Goal: Task Accomplishment & Management: Complete application form

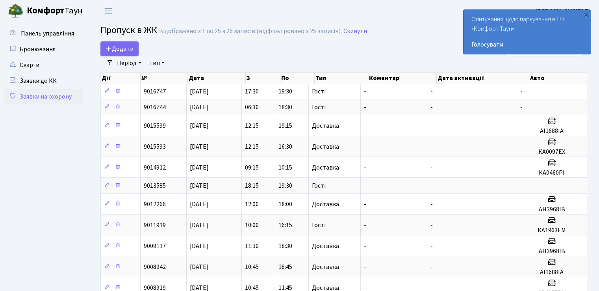
select select "25"
click at [126, 45] on span "Додати" at bounding box center [120, 49] width 28 height 9
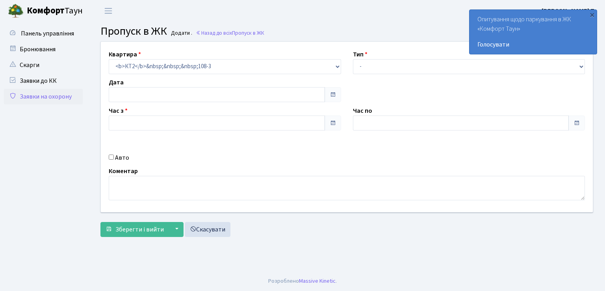
type input "[DATE]"
type input "10:45"
type input "11:45"
click at [372, 71] on select "- Доставка Таксі Гості Сервіс" at bounding box center [469, 66] width 232 height 15
select select "3"
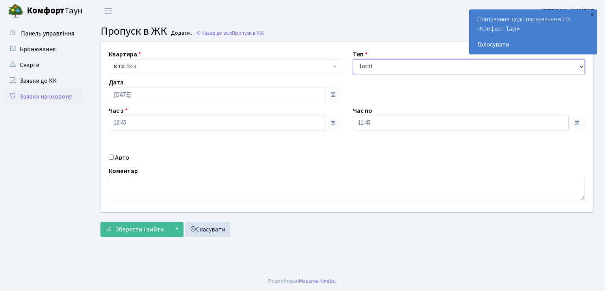
click at [353, 59] on select "- Доставка Таксі Гості Сервіс" at bounding box center [469, 66] width 232 height 15
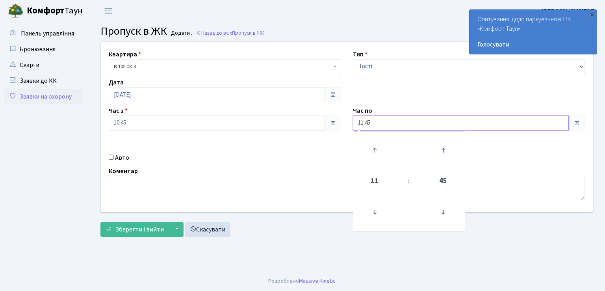
click at [413, 127] on input "11:45" at bounding box center [461, 122] width 216 height 15
click at [373, 152] on icon at bounding box center [374, 149] width 21 height 21
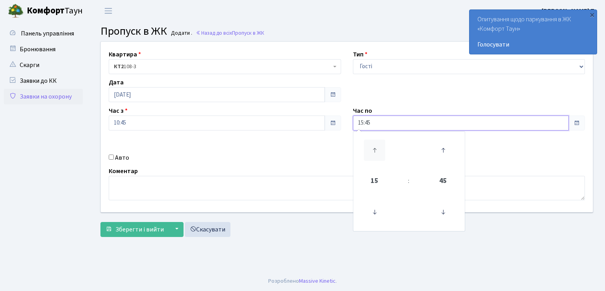
click at [373, 152] on icon at bounding box center [374, 149] width 21 height 21
type input "19:45"
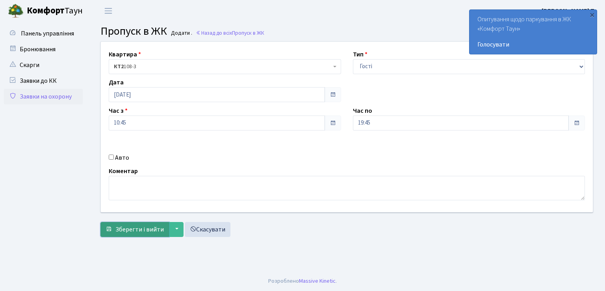
click at [128, 226] on span "Зберегти і вийти" at bounding box center [139, 229] width 48 height 9
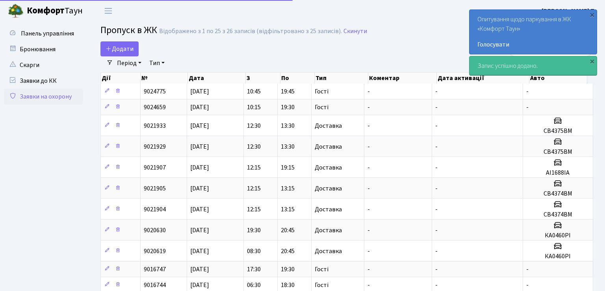
select select "25"
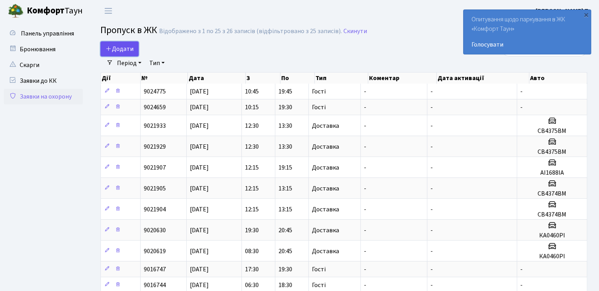
click at [123, 43] on link "Додати" at bounding box center [119, 48] width 38 height 15
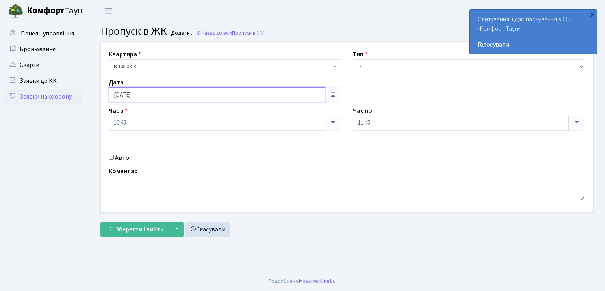
click at [158, 95] on input "[DATE]" at bounding box center [217, 94] width 216 height 15
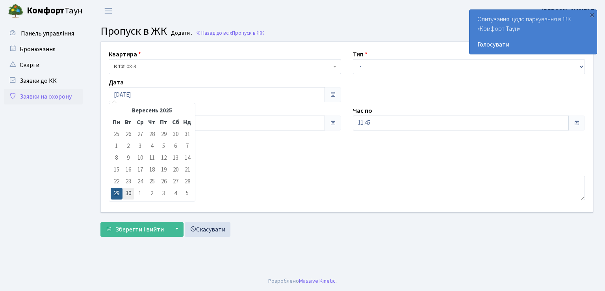
click at [128, 197] on td "30" at bounding box center [128, 193] width 12 height 12
type input "[DATE]"
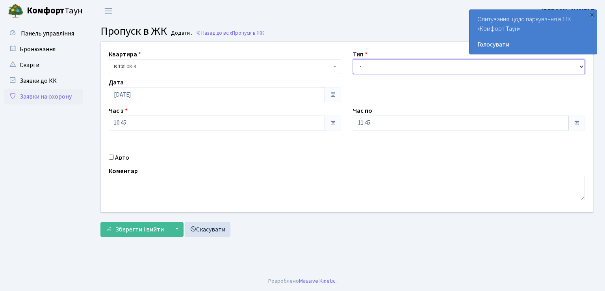
click at [386, 65] on select "- Доставка Таксі Гості Сервіс" at bounding box center [469, 66] width 232 height 15
select select "1"
click at [353, 59] on select "- Доставка Таксі Гості Сервіс" at bounding box center [469, 66] width 232 height 15
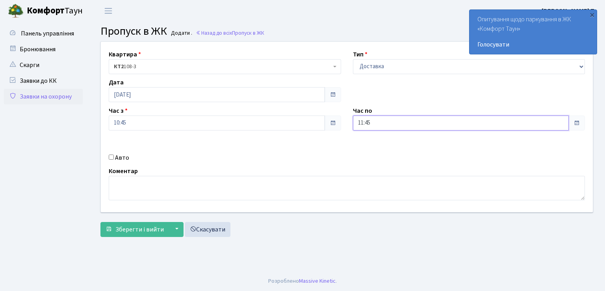
click at [382, 119] on input "11:45" at bounding box center [461, 122] width 216 height 15
click at [373, 151] on icon at bounding box center [374, 149] width 21 height 21
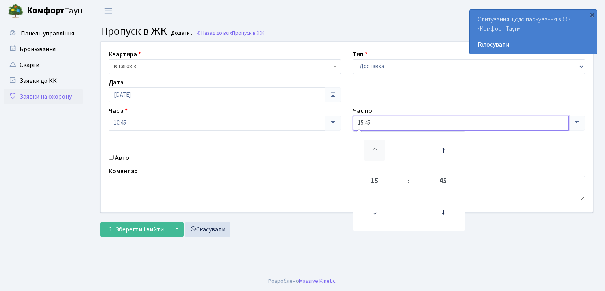
click at [373, 151] on icon at bounding box center [374, 149] width 21 height 21
type input "18:45"
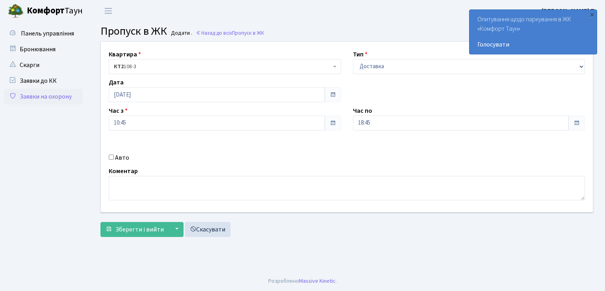
click at [111, 158] on input "Авто" at bounding box center [111, 156] width 5 height 5
checkbox input "true"
click at [419, 148] on input "text" at bounding box center [469, 150] width 232 height 15
type input "АІ1688ІА"
click at [142, 227] on span "Зберегти і вийти" at bounding box center [139, 229] width 48 height 9
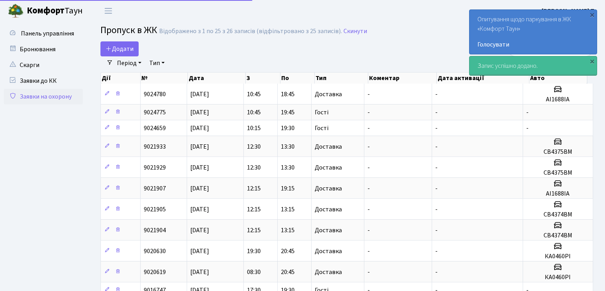
select select "25"
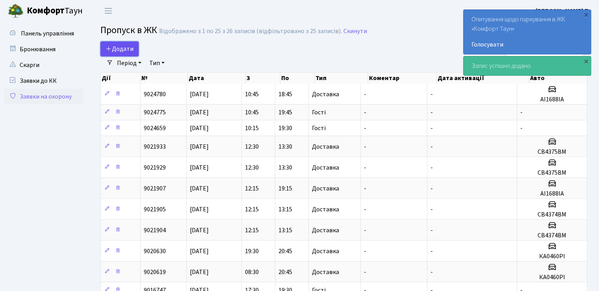
click at [124, 50] on span "Додати" at bounding box center [120, 49] width 28 height 9
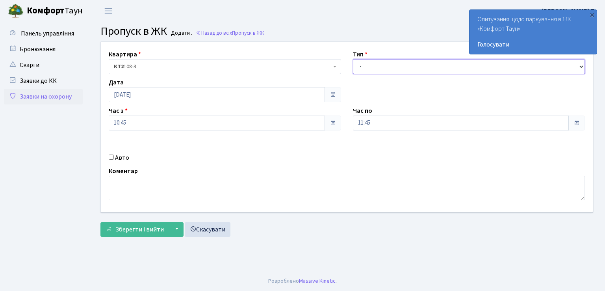
click at [394, 69] on select "- Доставка Таксі Гості Сервіс" at bounding box center [469, 66] width 232 height 15
select select "1"
click at [353, 59] on select "- Доставка Таксі Гості Сервіс" at bounding box center [469, 66] width 232 height 15
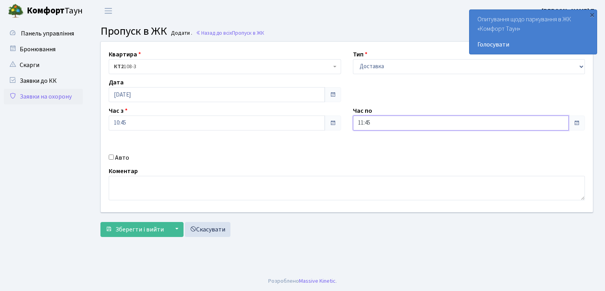
click at [384, 119] on input "11:45" at bounding box center [461, 122] width 216 height 15
click at [373, 148] on icon at bounding box center [374, 149] width 21 height 21
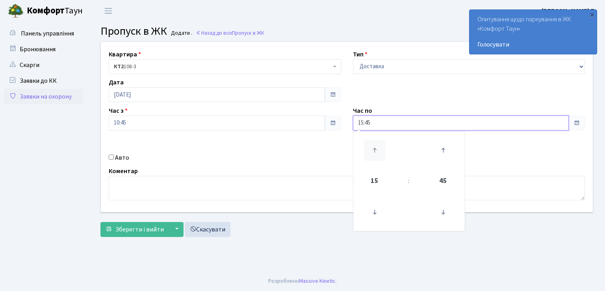
click at [373, 148] on icon at bounding box center [374, 149] width 21 height 21
type input "18:45"
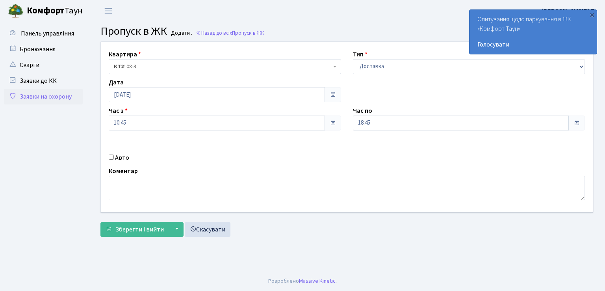
click at [110, 156] on input "Авто" at bounding box center [111, 156] width 5 height 5
checkbox input "true"
click at [151, 126] on input "10:45" at bounding box center [217, 122] width 216 height 15
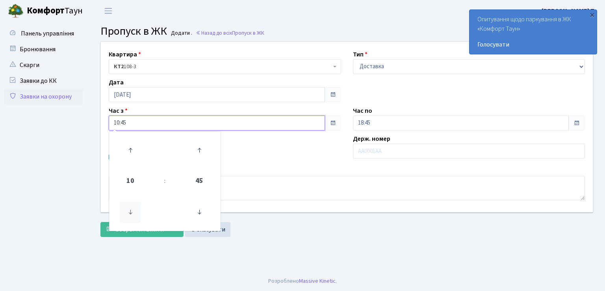
click at [130, 213] on icon at bounding box center [130, 211] width 21 height 21
type input "08:45"
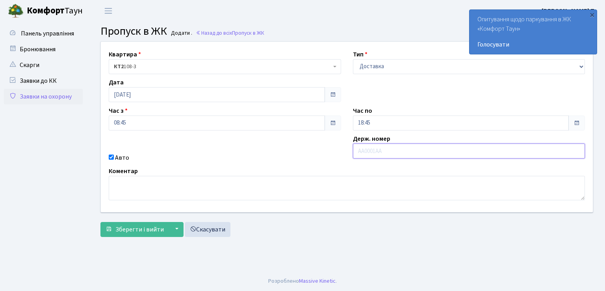
click at [381, 151] on input "text" at bounding box center [469, 150] width 232 height 15
type input "СВ4375ВМ"
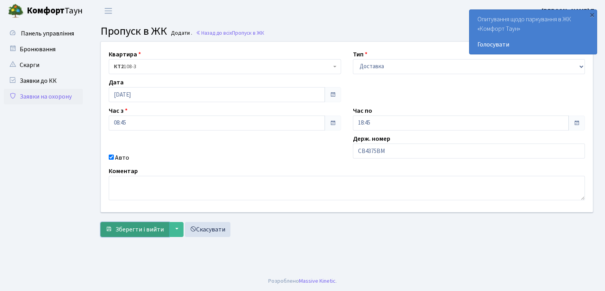
click at [135, 227] on span "Зберегти і вийти" at bounding box center [139, 229] width 48 height 9
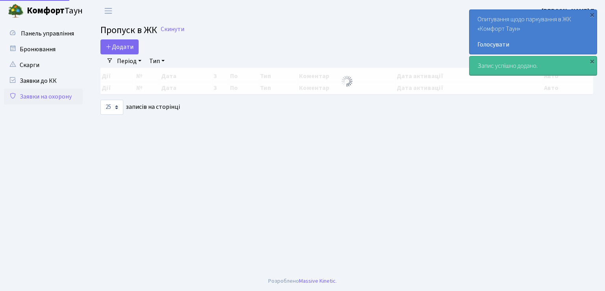
select select "25"
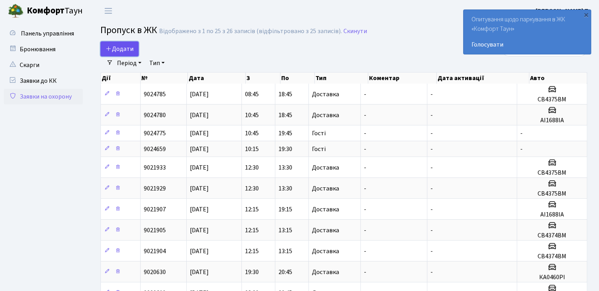
click at [120, 46] on span "Додати" at bounding box center [120, 49] width 28 height 9
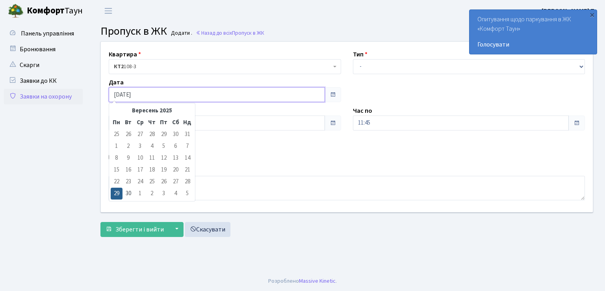
click at [159, 95] on input "[DATE]" at bounding box center [217, 94] width 216 height 15
click at [127, 192] on td "30" at bounding box center [128, 193] width 12 height 12
type input "[DATE]"
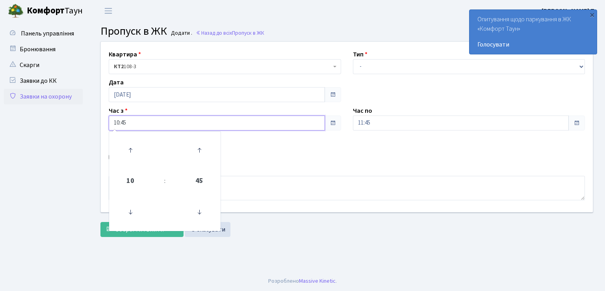
click at [138, 121] on input "10:45" at bounding box center [217, 122] width 216 height 15
click at [130, 209] on icon at bounding box center [130, 211] width 21 height 21
click at [130, 210] on icon at bounding box center [130, 211] width 21 height 21
type input "08:45"
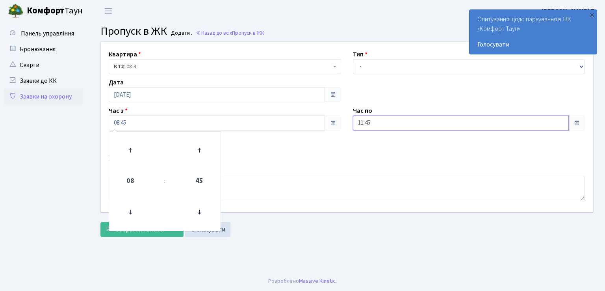
click at [399, 123] on input "11:45" at bounding box center [461, 122] width 216 height 15
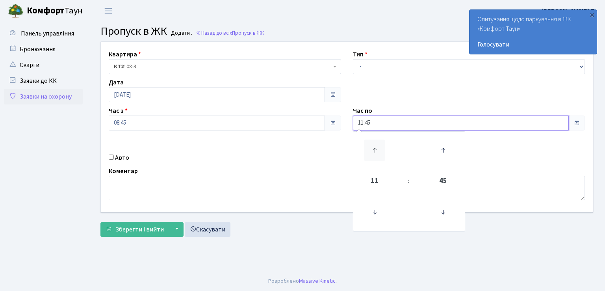
click at [378, 148] on icon at bounding box center [374, 149] width 21 height 21
type input "13:45"
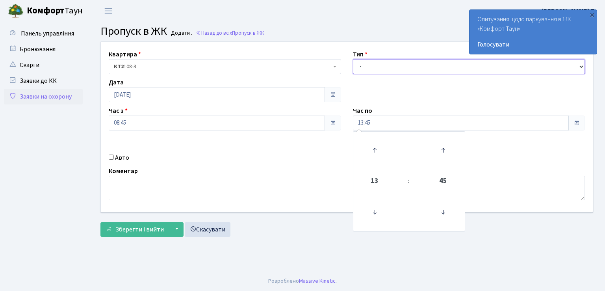
click at [369, 67] on select "- Доставка Таксі Гості Сервіс" at bounding box center [469, 66] width 232 height 15
select select "1"
click at [353, 59] on select "- Доставка Таксі Гості Сервіс" at bounding box center [469, 66] width 232 height 15
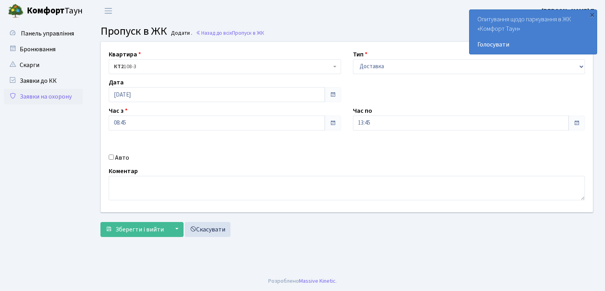
click at [111, 156] on input "Авто" at bounding box center [111, 156] width 5 height 5
checkbox input "true"
click at [368, 153] on input "text" at bounding box center [469, 150] width 232 height 15
type input "СВ4375ВМ"
click at [135, 226] on span "Зберегти і вийти" at bounding box center [139, 229] width 48 height 9
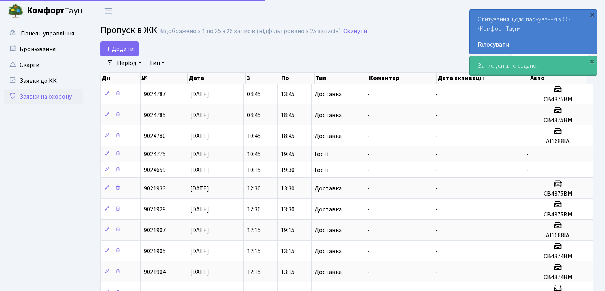
select select "25"
